Goal: Task Accomplishment & Management: Use online tool/utility

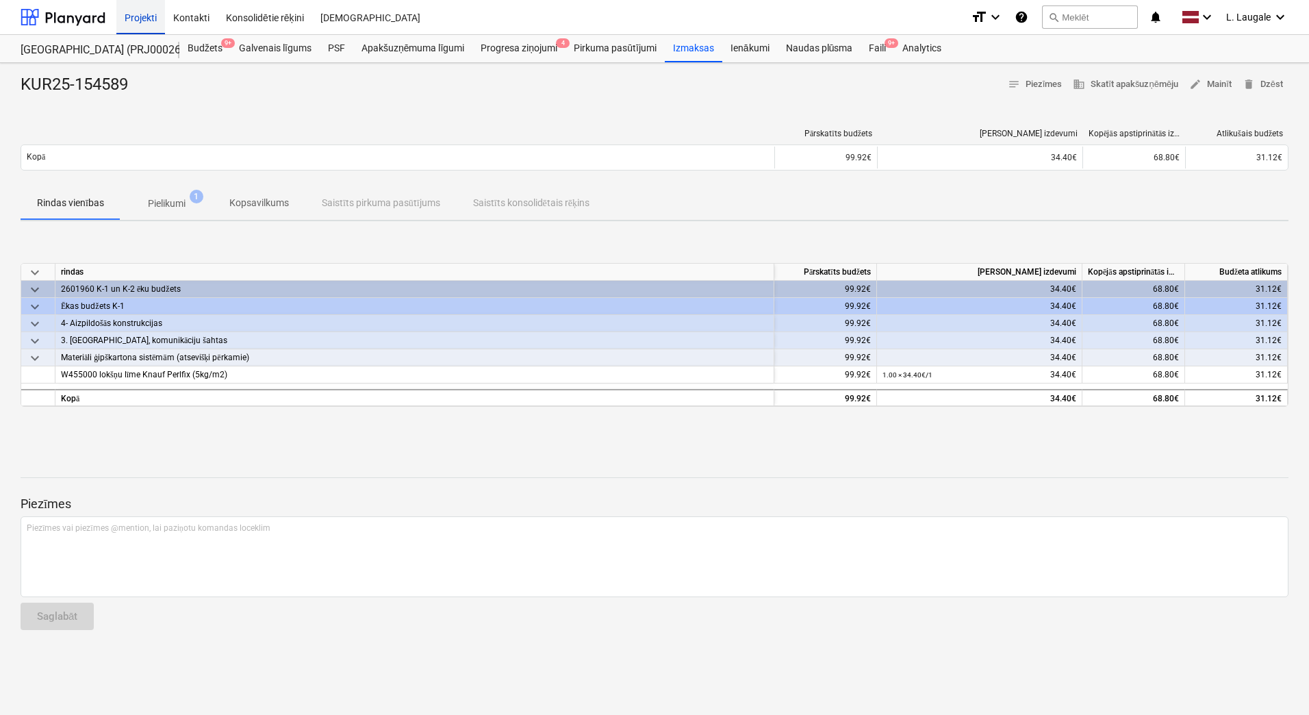
click at [158, 16] on div "Projekti" at bounding box center [140, 16] width 49 height 35
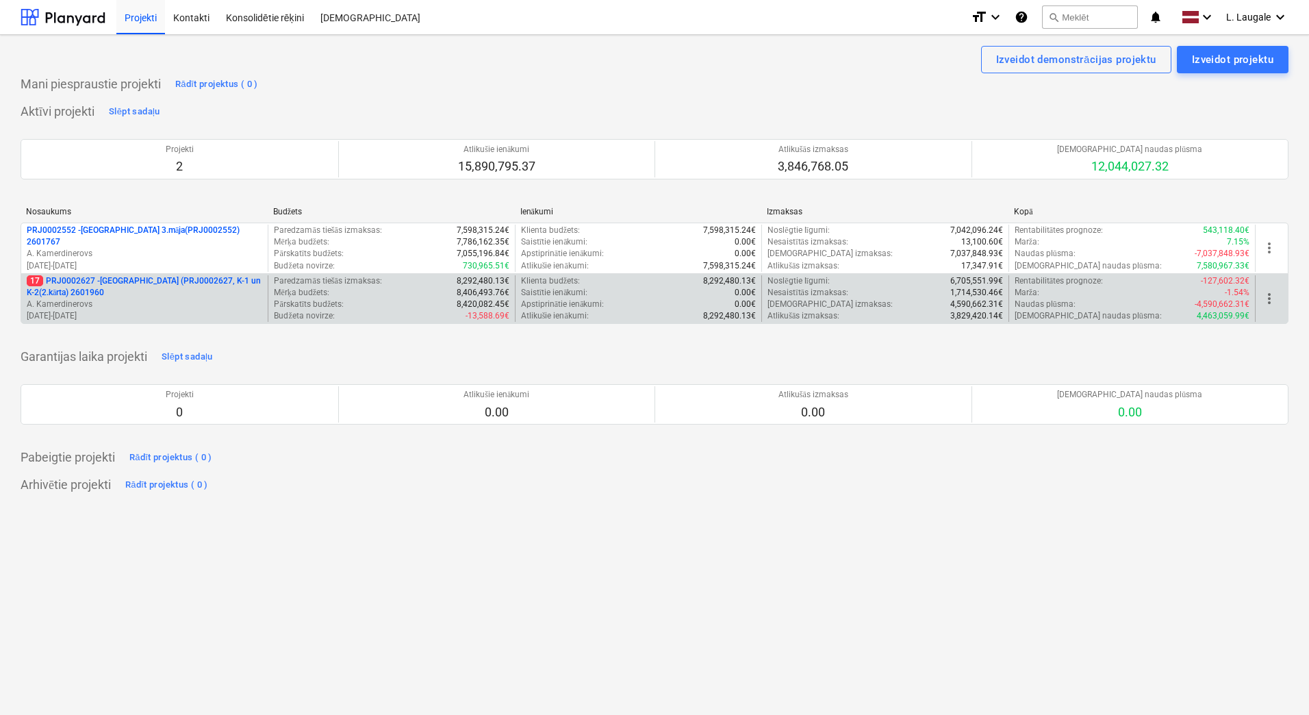
click at [228, 303] on p "A. Kamerdinerovs" at bounding box center [145, 305] width 236 height 12
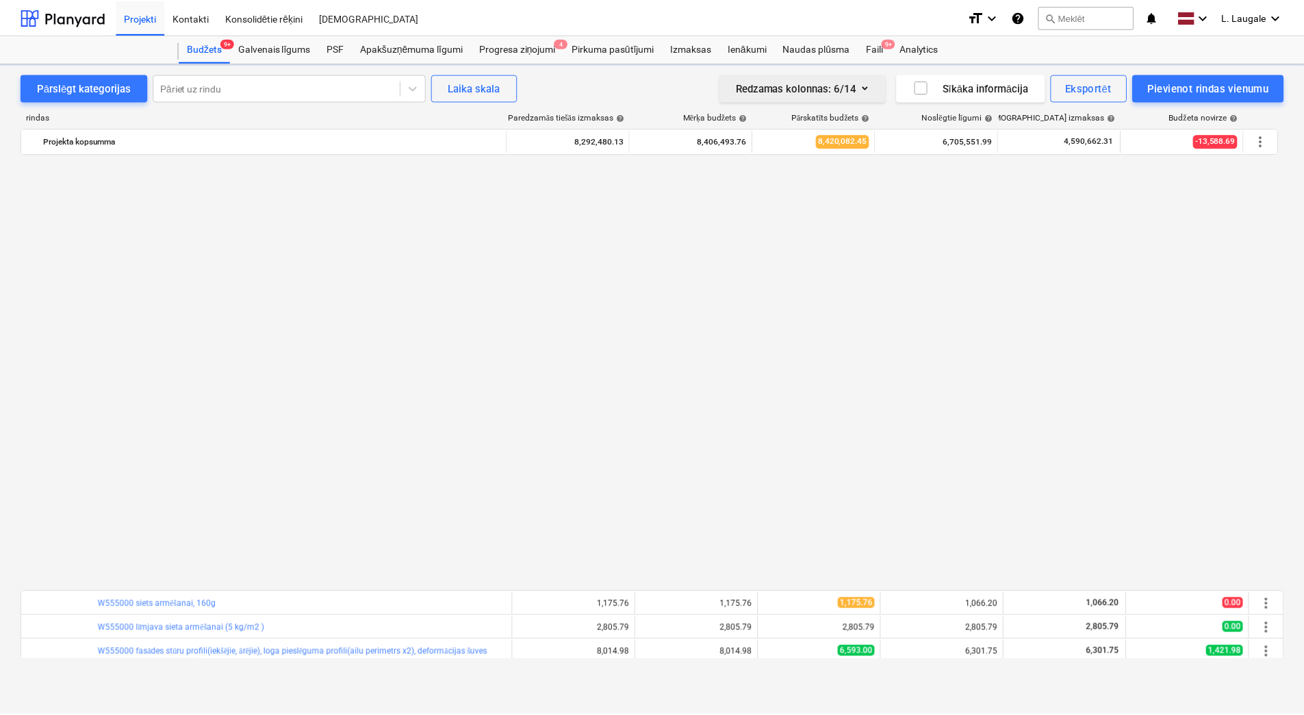
scroll to position [913, 0]
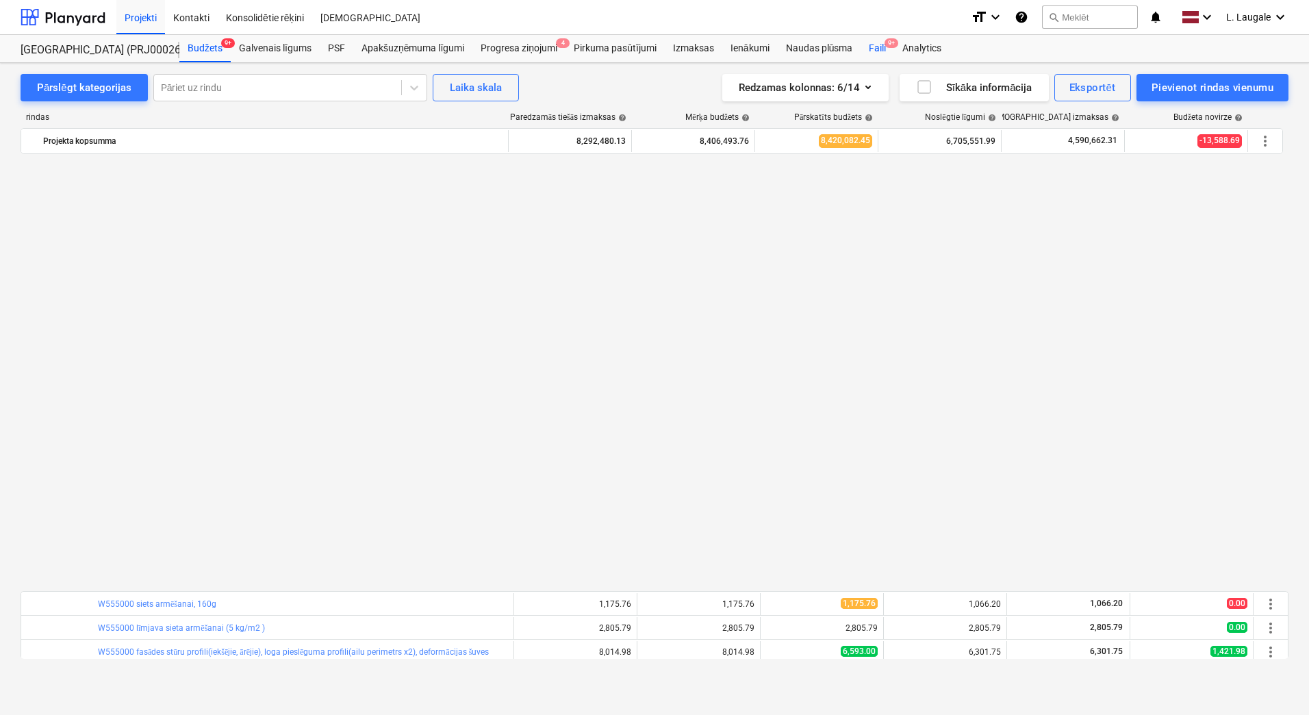
click at [875, 45] on div "Faili 9+" at bounding box center [878, 48] width 34 height 27
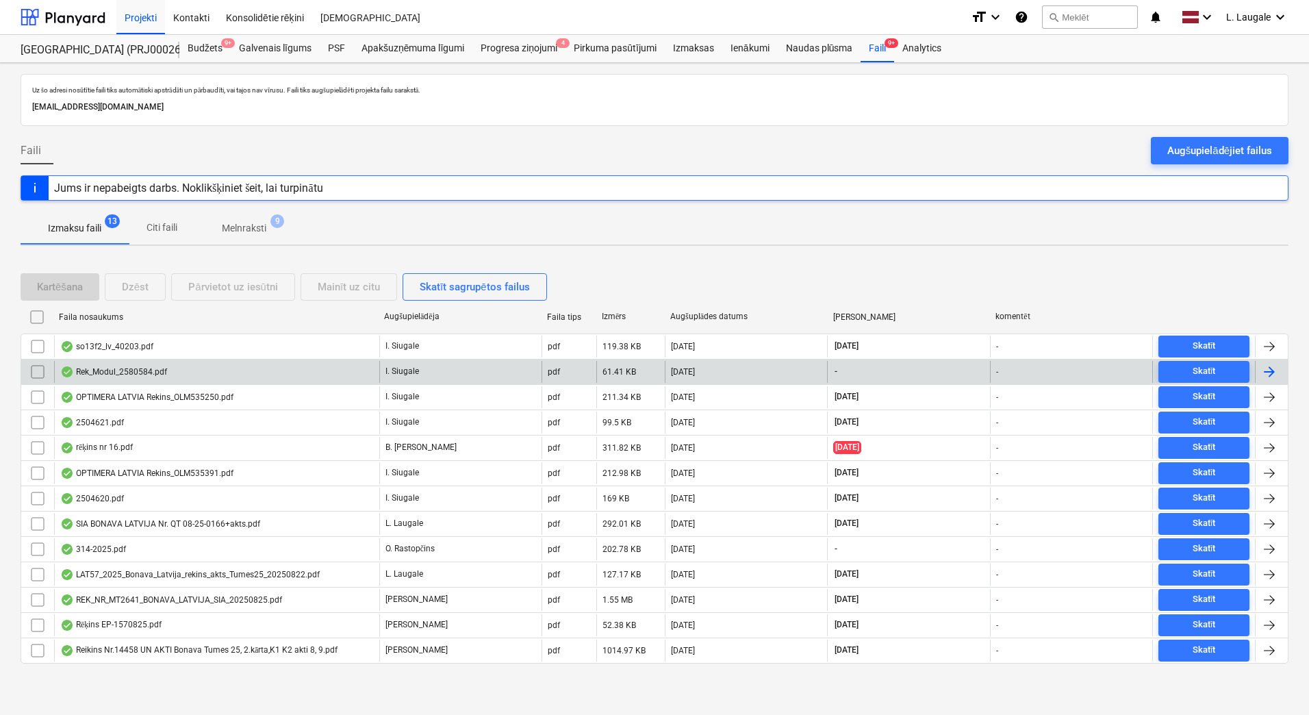
click at [282, 376] on div "Rek_Modul_2580584.pdf" at bounding box center [216, 372] width 325 height 22
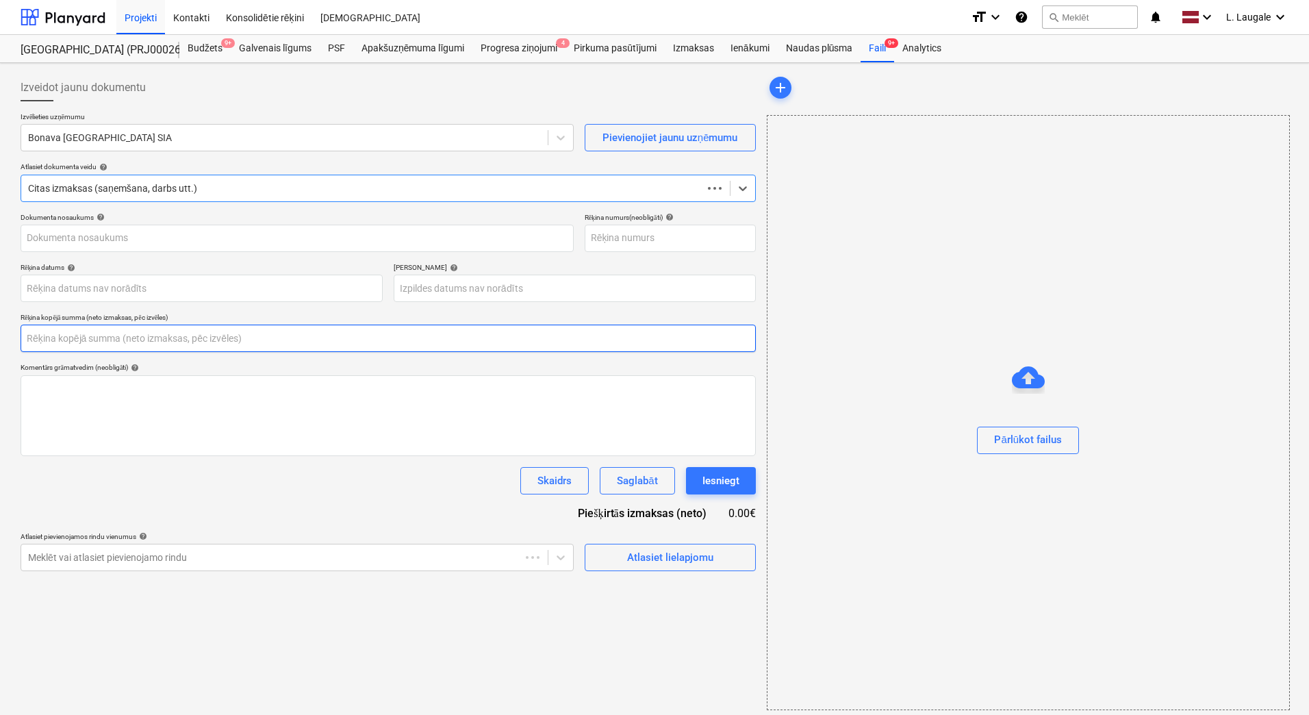
type input "0.00"
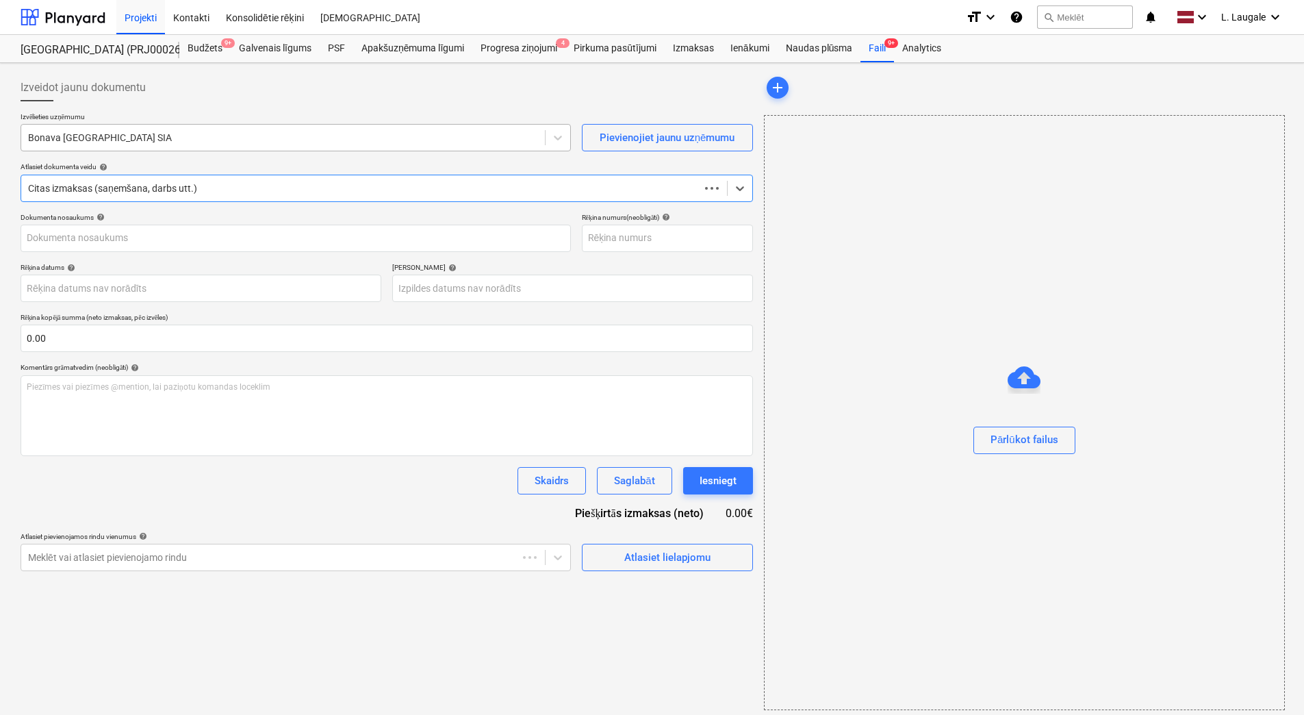
click at [203, 139] on div at bounding box center [283, 138] width 510 height 14
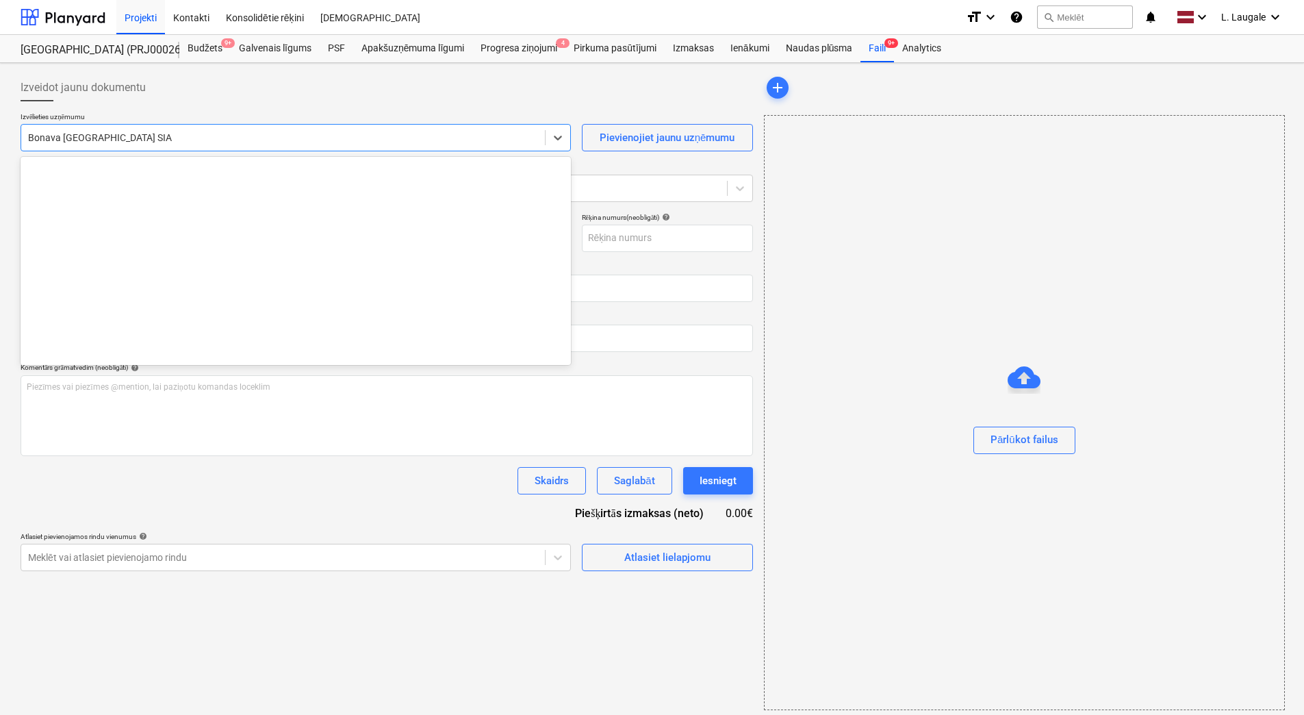
scroll to position [2516, 0]
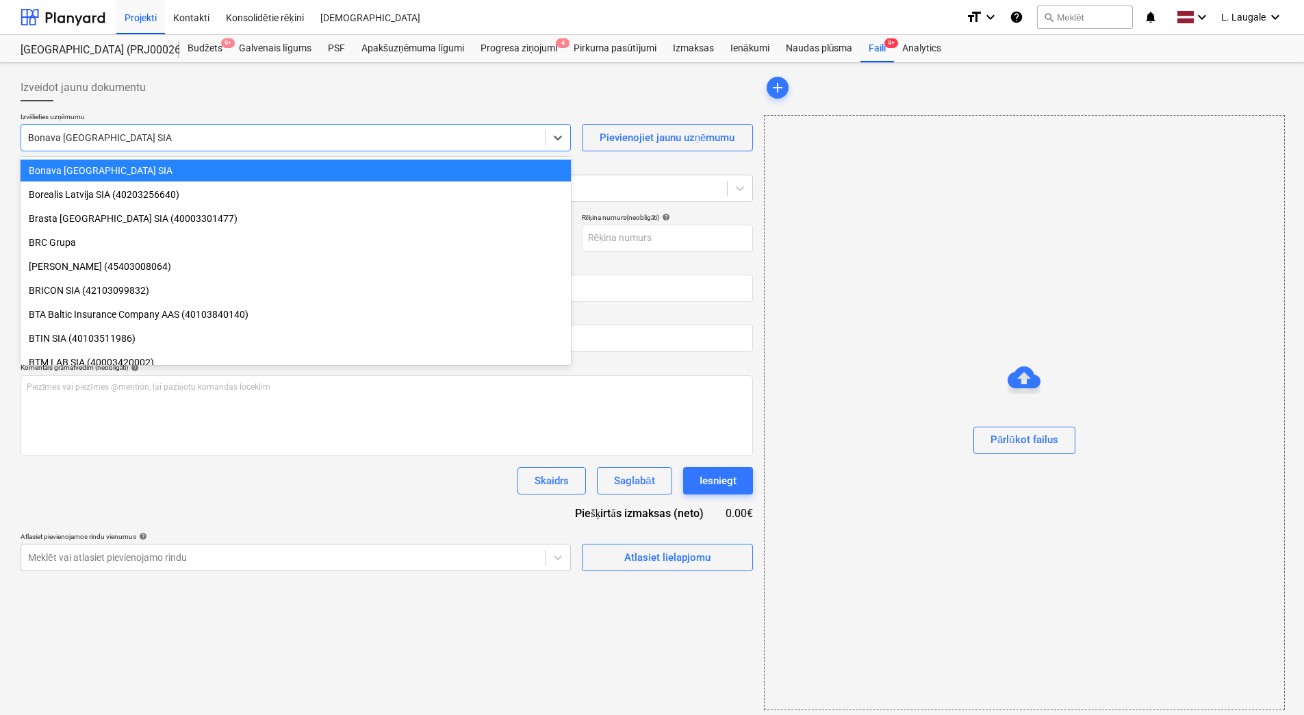
type input "mo"
type input "2580584"
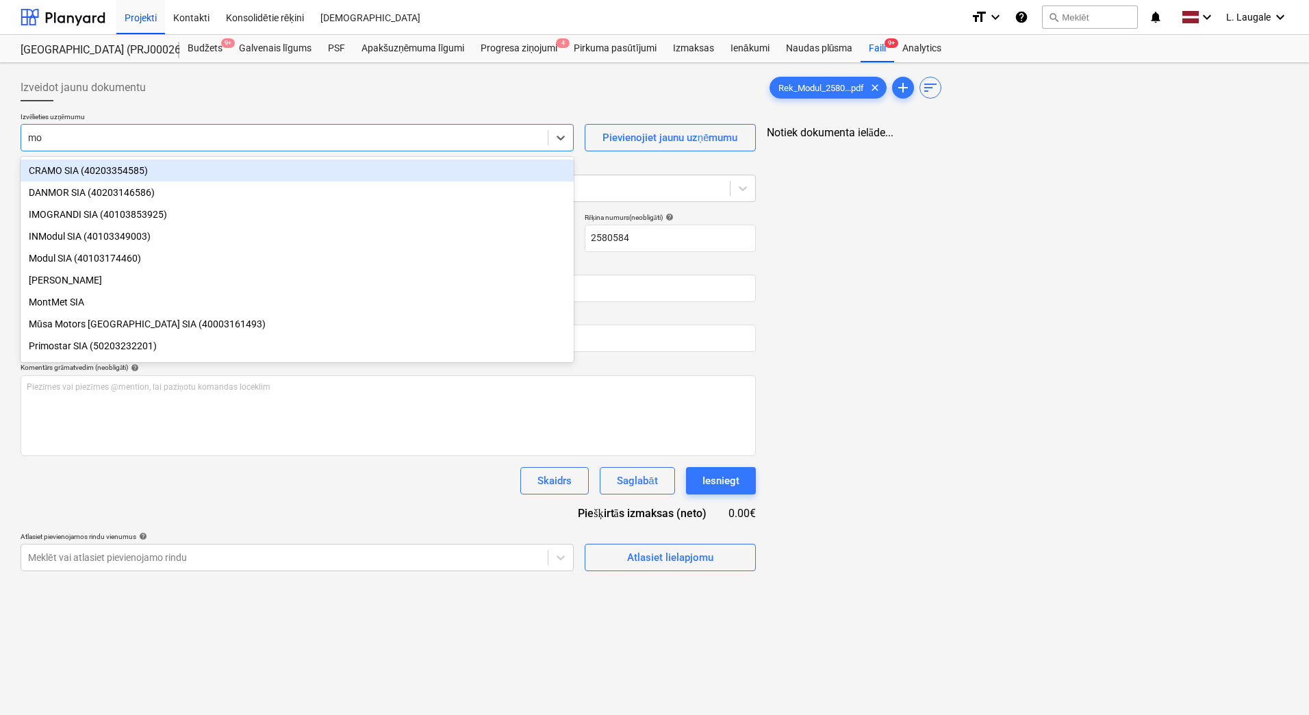
type input "mod"
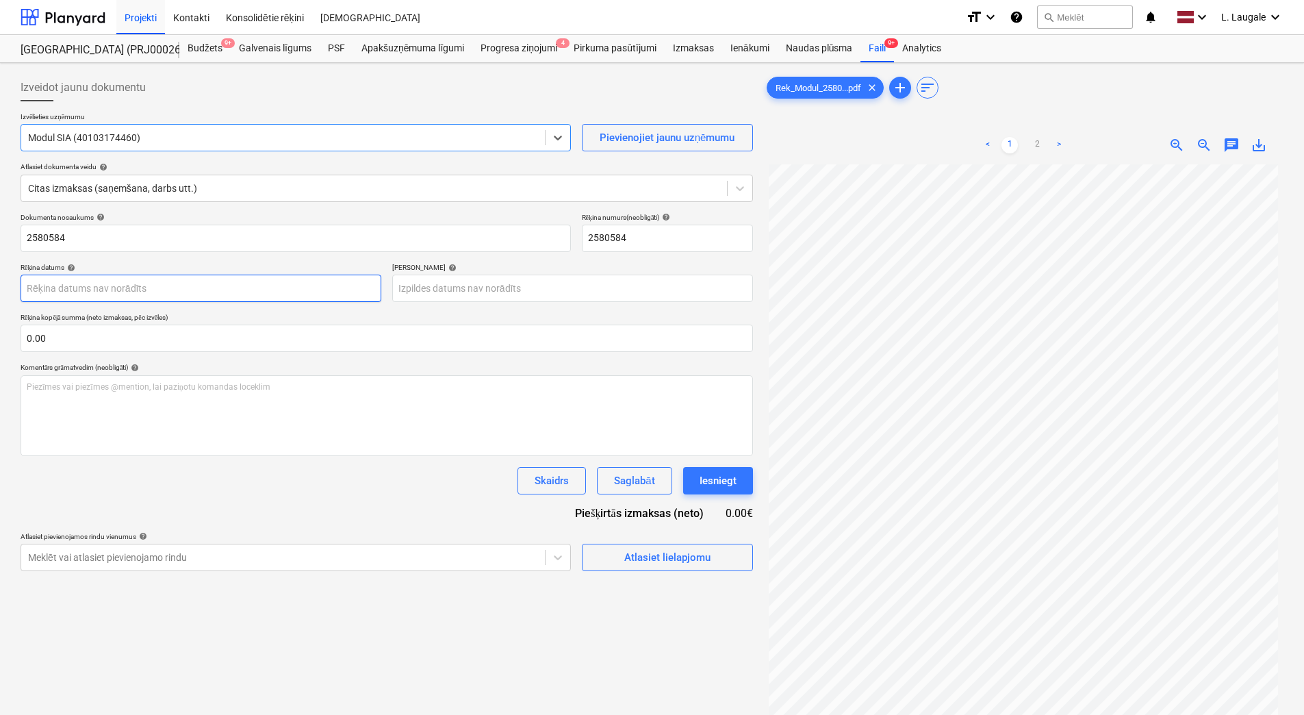
click at [188, 301] on body "Projekti Kontakti Konsolidētie rēķini Iesūtne format_size keyboard_arrow_down h…" at bounding box center [652, 357] width 1304 height 715
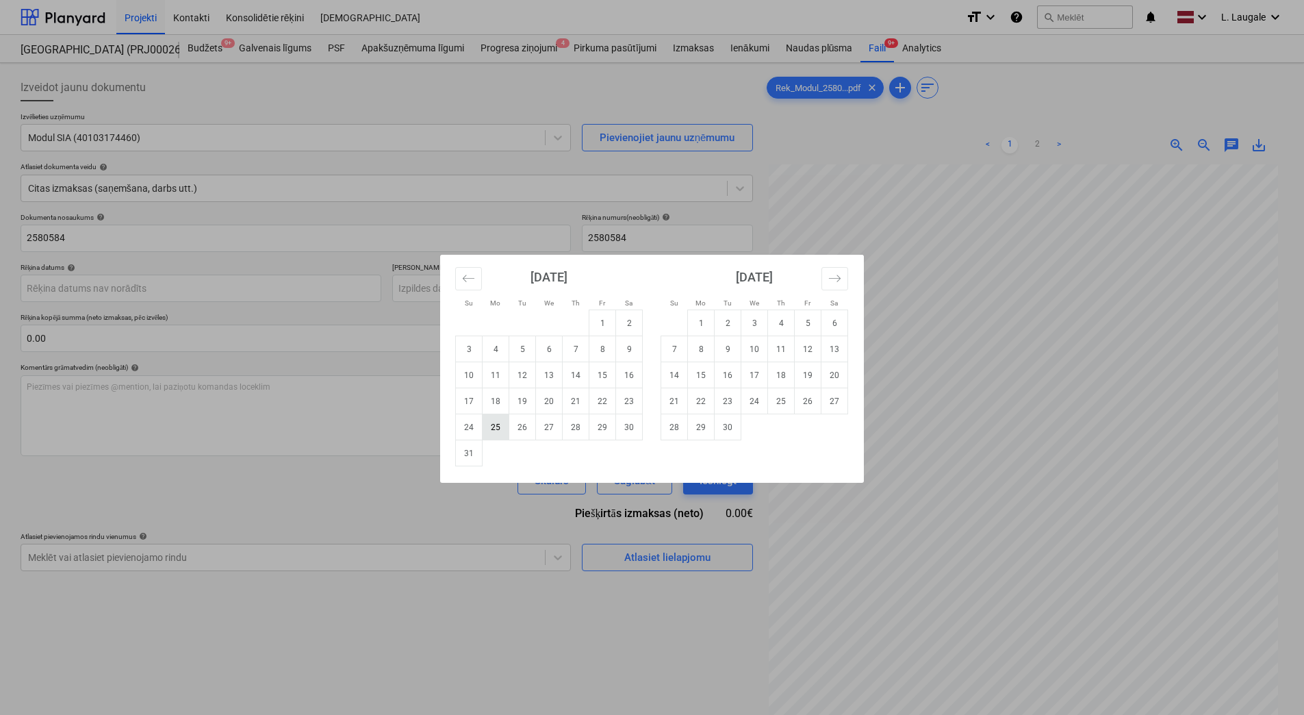
click at [500, 430] on td "25" at bounding box center [496, 427] width 27 height 26
type input "[DATE]"
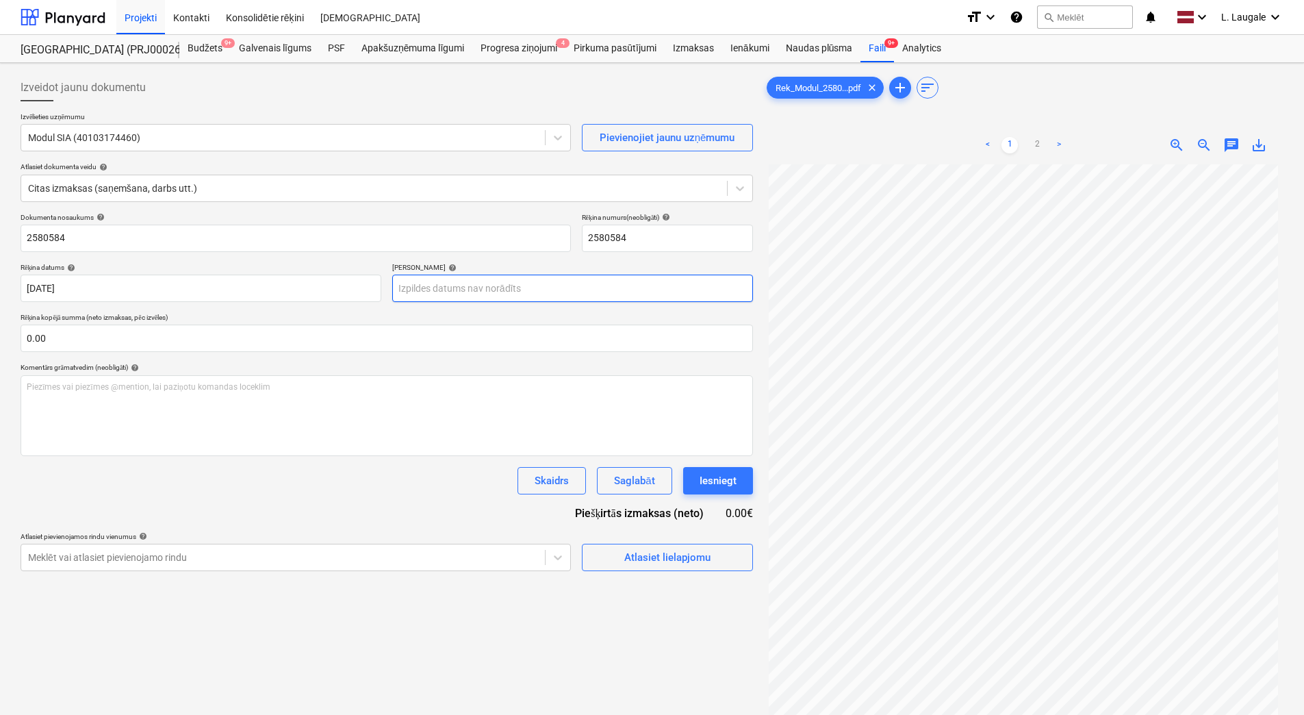
click at [455, 282] on body "Projekti Kontakti Konsolidētie rēķini Iesūtne format_size keyboard_arrow_down h…" at bounding box center [652, 357] width 1304 height 715
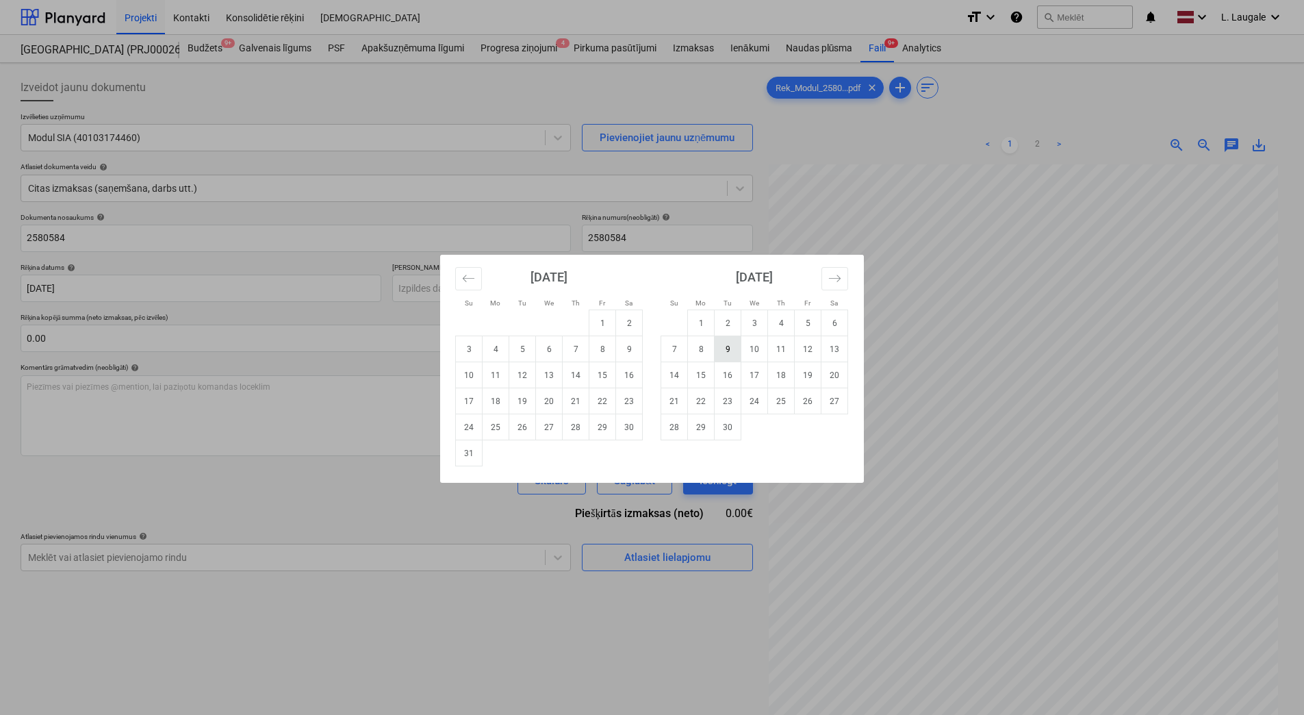
click at [727, 347] on td "9" at bounding box center [728, 349] width 27 height 26
type input "[DATE]"
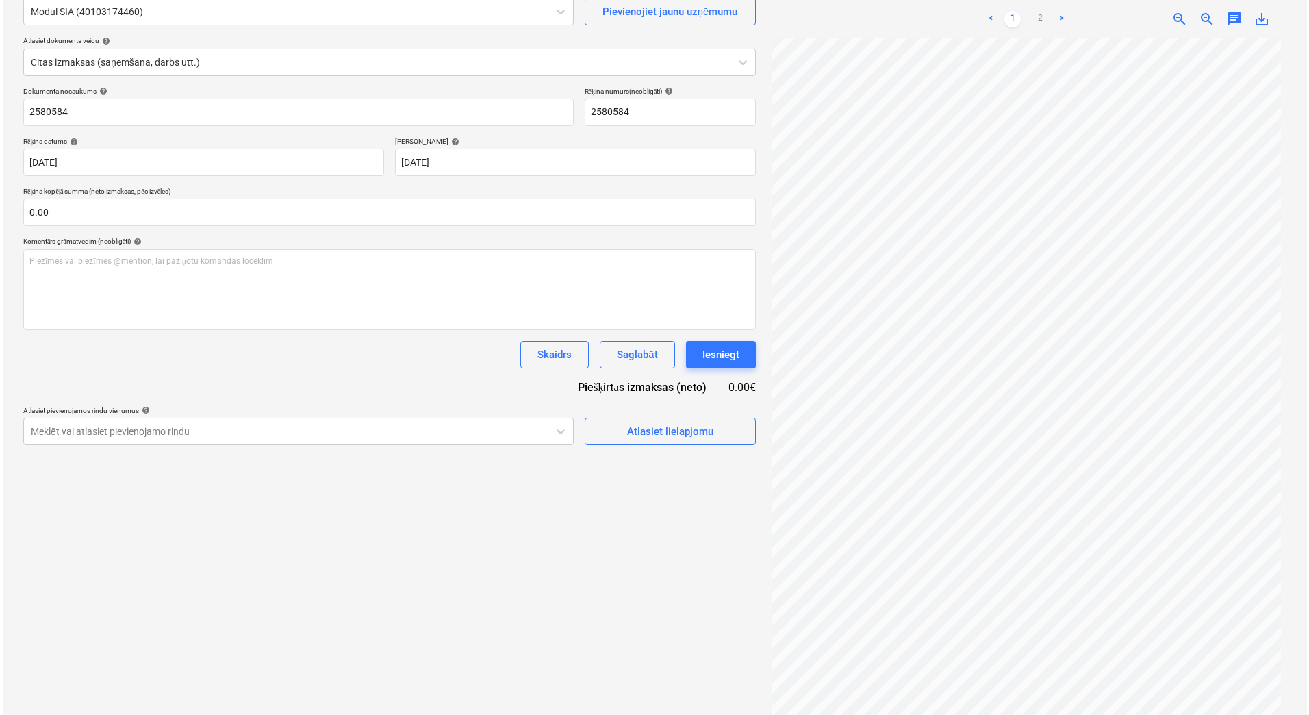
scroll to position [137, 0]
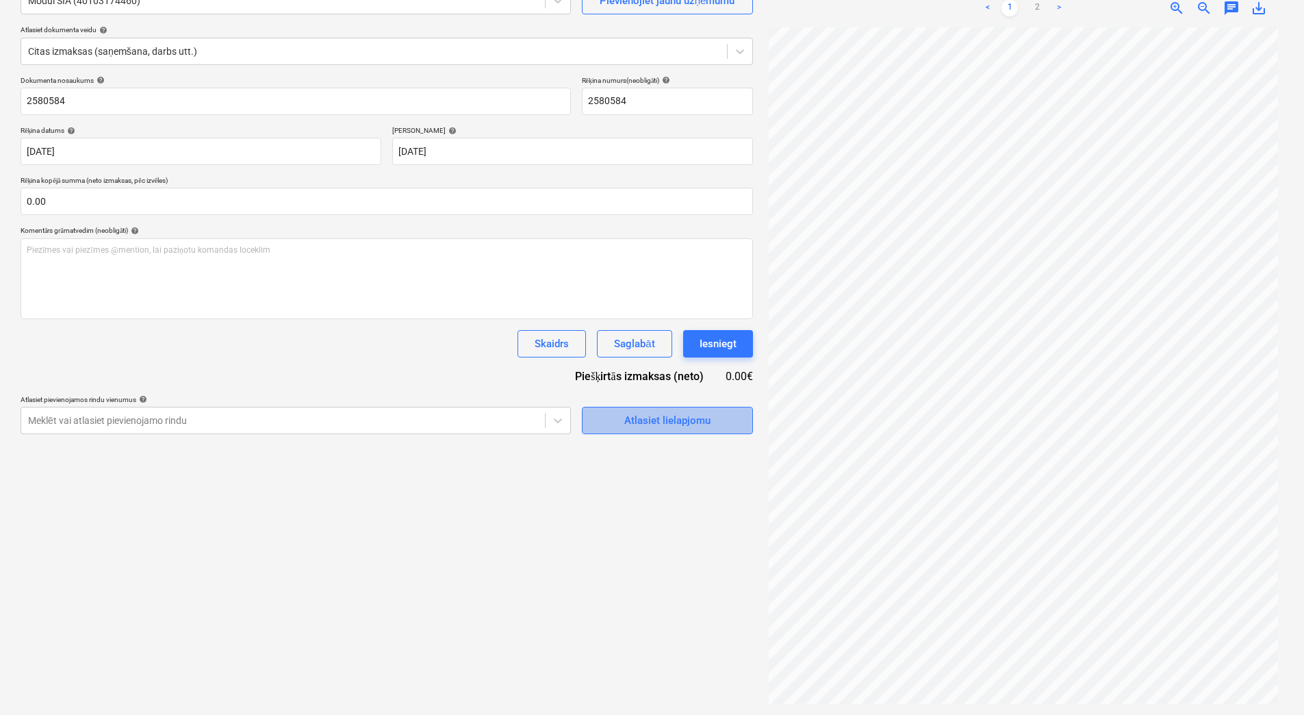
click at [667, 416] on div "Atlasiet lielapjomu" at bounding box center [667, 420] width 86 height 18
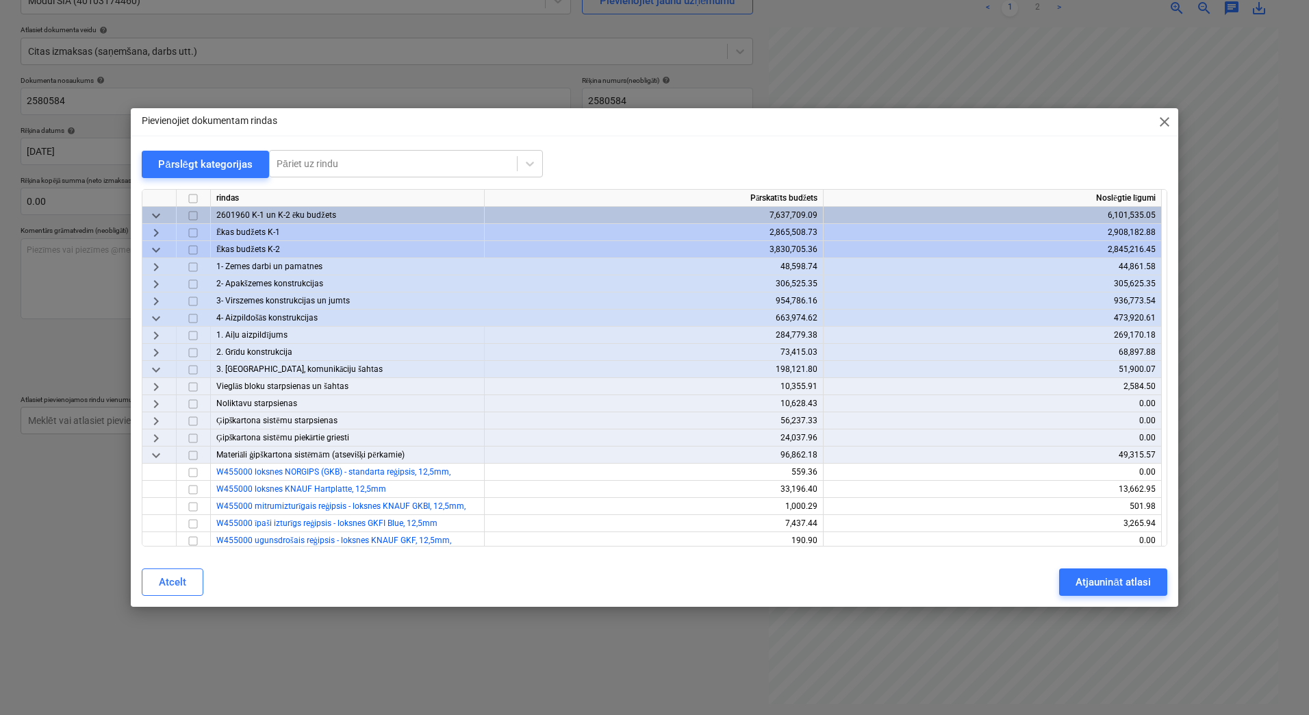
click at [155, 251] on span "keyboard_arrow_down" at bounding box center [156, 250] width 16 height 16
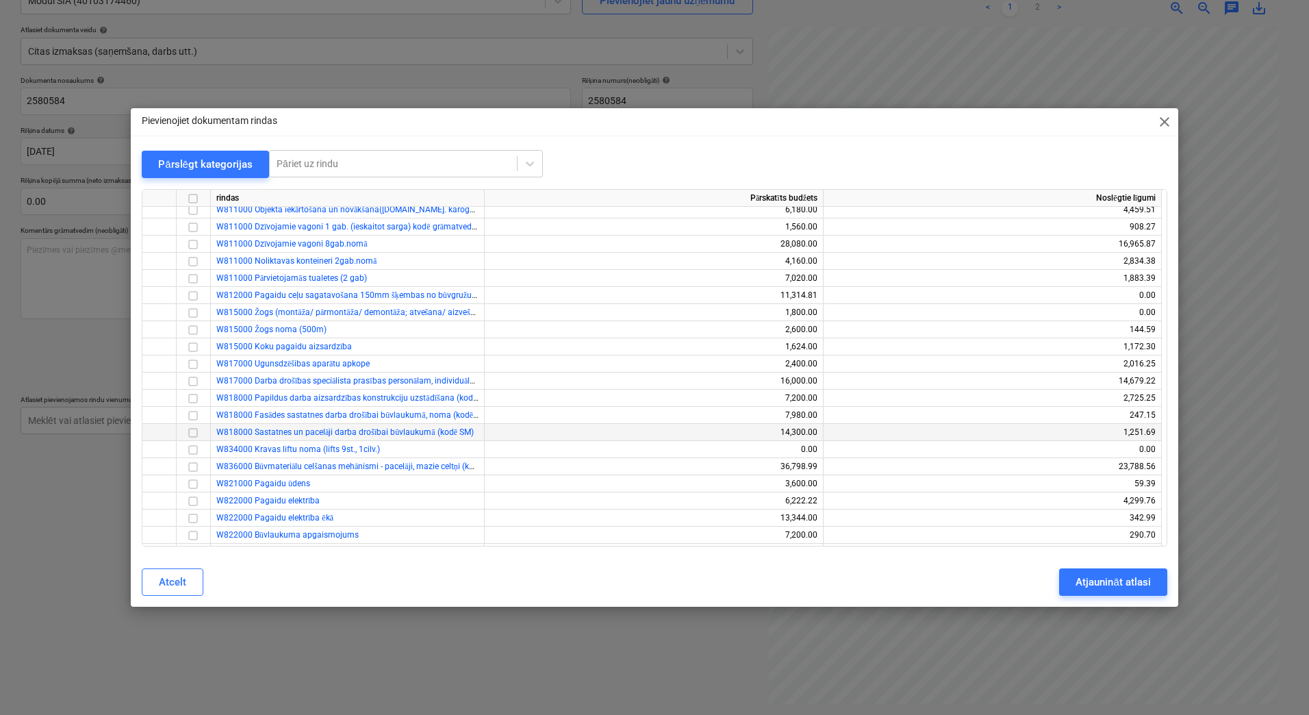
scroll to position [46, 0]
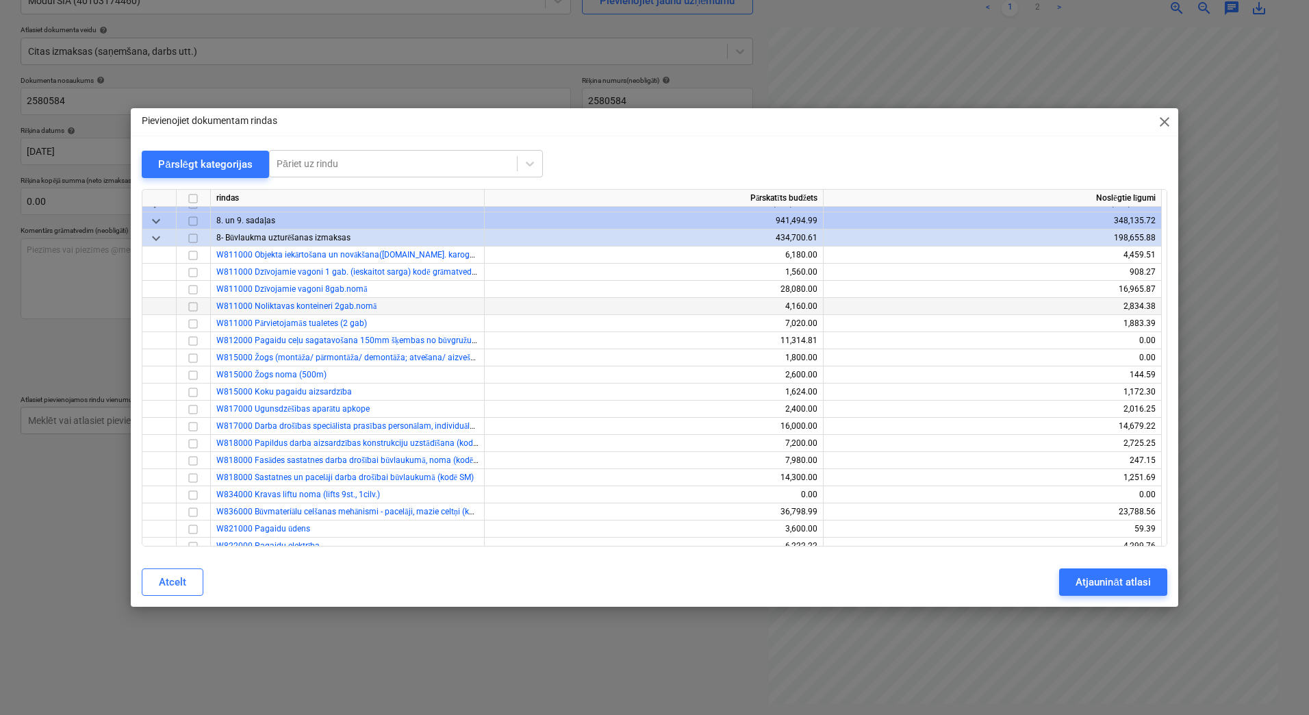
click at [189, 307] on input "checkbox" at bounding box center [193, 307] width 16 height 16
click at [194, 286] on input "checkbox" at bounding box center [193, 289] width 16 height 16
click at [194, 325] on input "checkbox" at bounding box center [193, 324] width 16 height 16
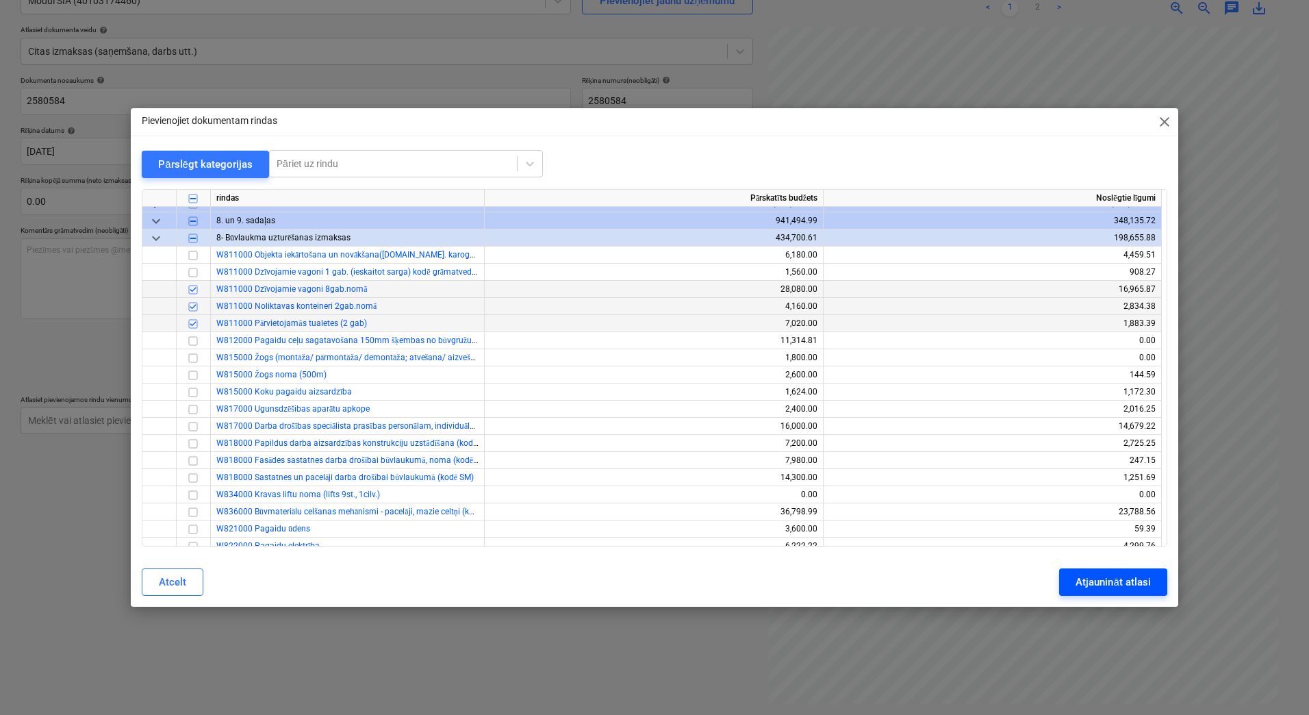
click at [1110, 579] on div "Atjaunināt atlasi" at bounding box center [1113, 582] width 75 height 18
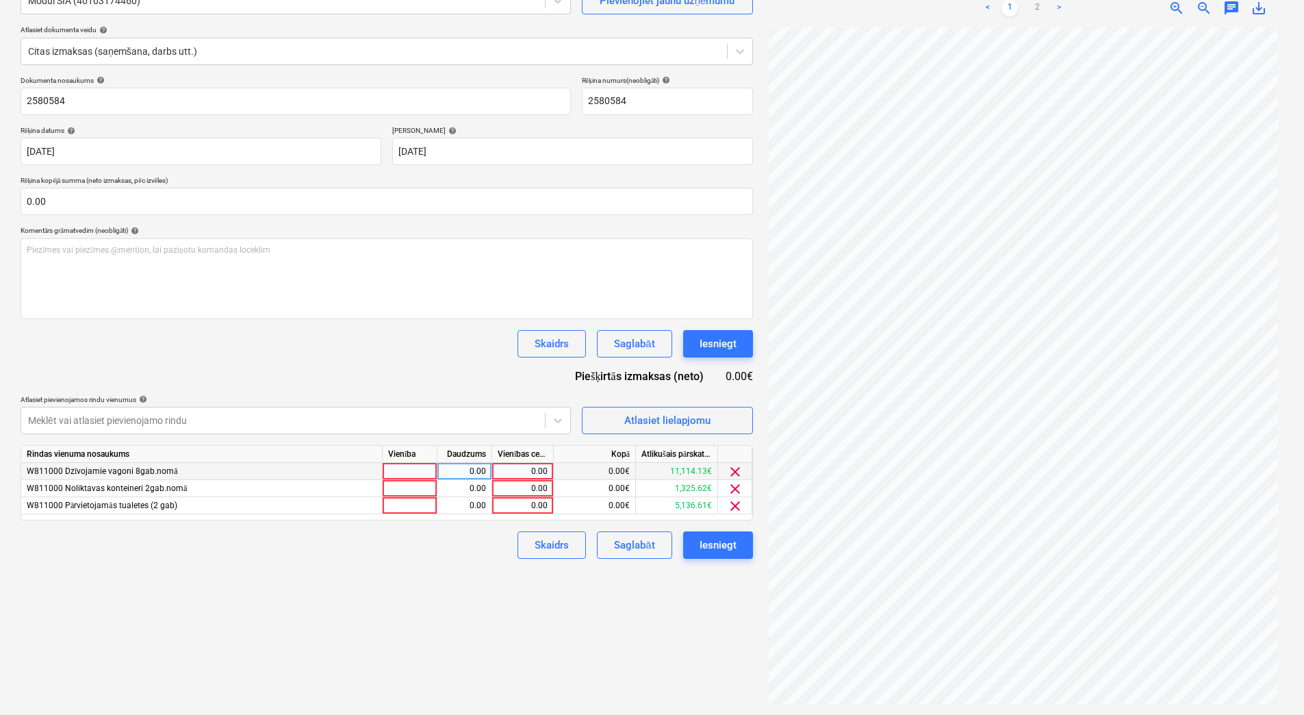
click at [414, 474] on div at bounding box center [410, 471] width 55 height 17
click at [418, 487] on div at bounding box center [410, 488] width 55 height 17
type input "1"
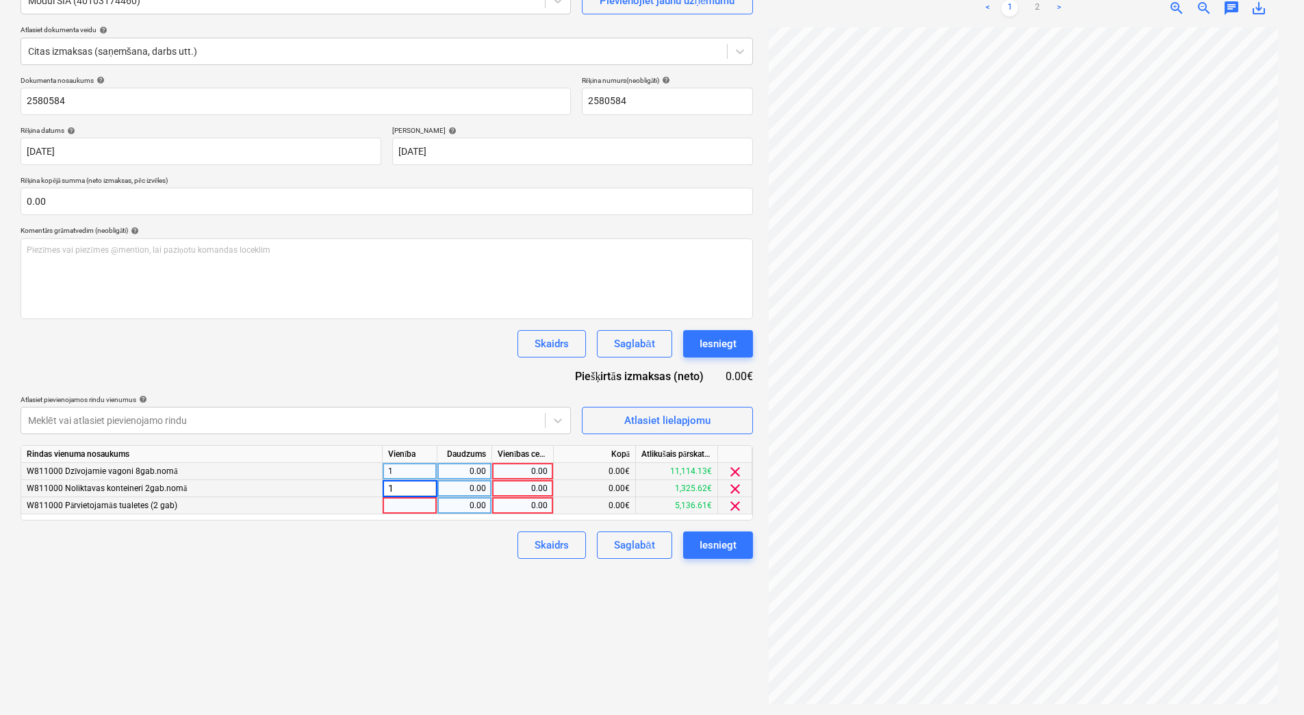
click at [418, 504] on div at bounding box center [410, 505] width 55 height 17
click at [450, 468] on div "0.00" at bounding box center [464, 471] width 43 height 17
click at [451, 490] on div "0.00" at bounding box center [464, 488] width 43 height 17
type input "1"
click at [451, 505] on div "0.00" at bounding box center [464, 505] width 43 height 17
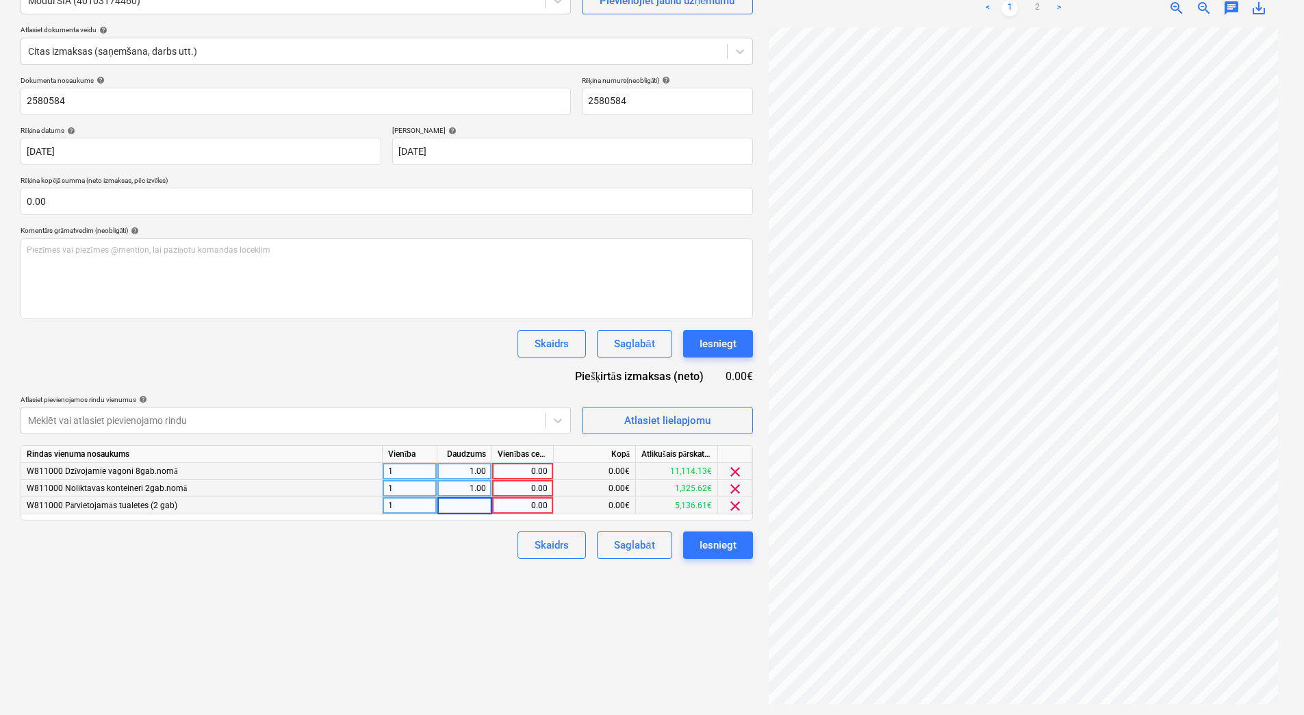
type input "1"
click at [537, 472] on div "0.00" at bounding box center [523, 471] width 50 height 17
click at [539, 506] on div "0.00" at bounding box center [523, 505] width 50 height 17
type input "140"
click at [532, 487] on div "0.00" at bounding box center [523, 488] width 50 height 17
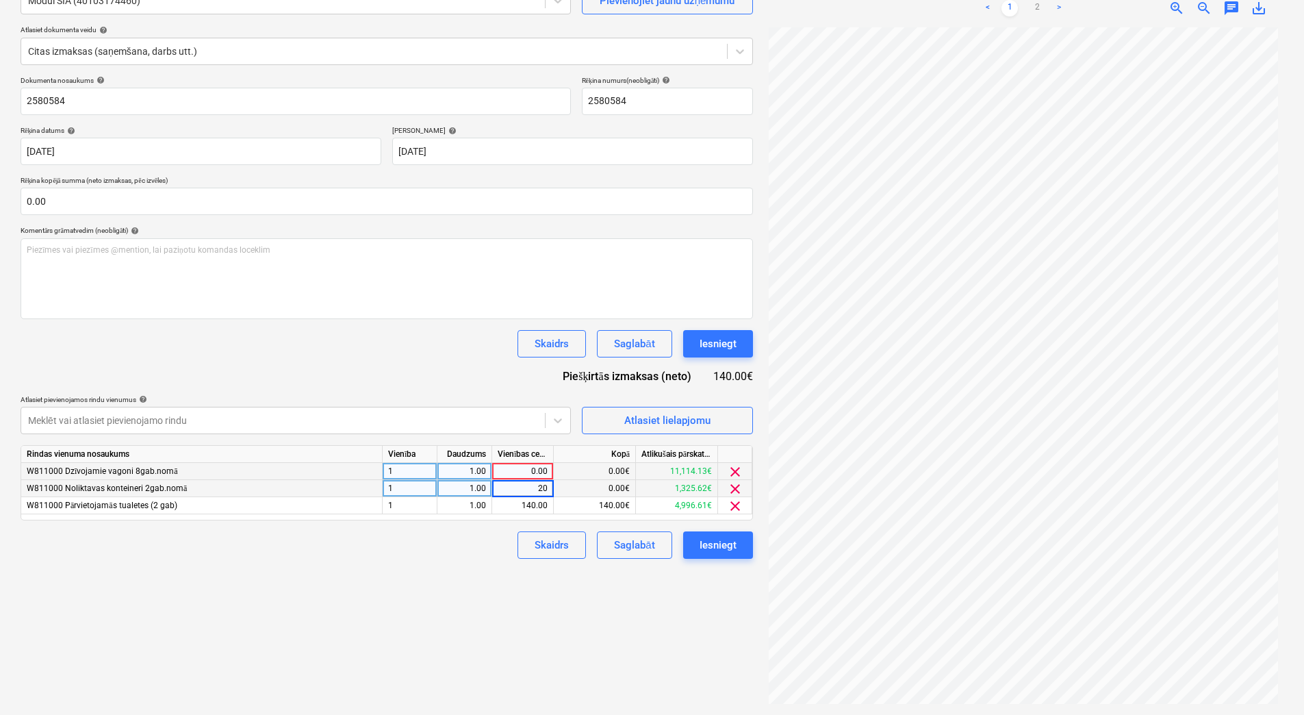
type input "200"
click at [544, 470] on div "0.00" at bounding box center [523, 471] width 50 height 17
type input "1640"
click at [390, 577] on div "Izveidot jaunu dokumentu Izvēlieties uzņēmumu Modul SIA (40103174460) Pievienoj…" at bounding box center [387, 321] width 744 height 778
click at [633, 544] on div "Saglabāt" at bounding box center [634, 545] width 40 height 18
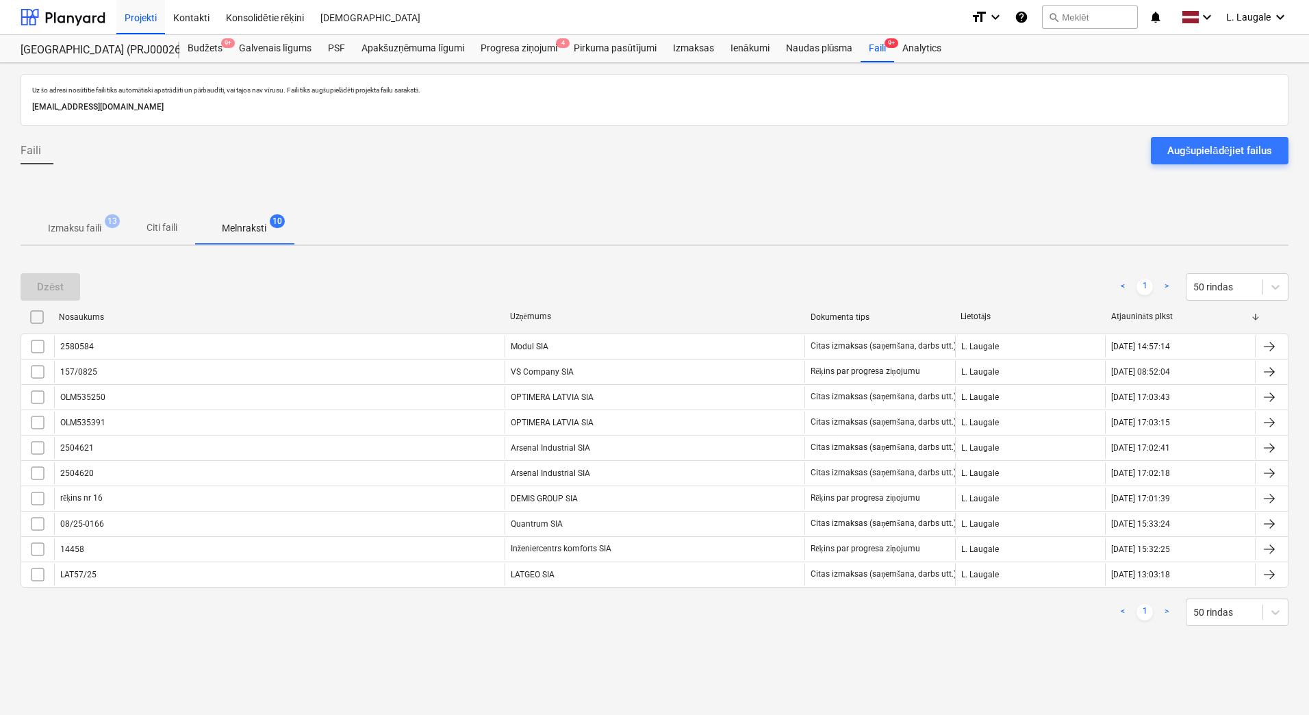
click at [84, 221] on p "Izmaksu faili" at bounding box center [74, 228] width 53 height 14
